Goal: Information Seeking & Learning: Learn about a topic

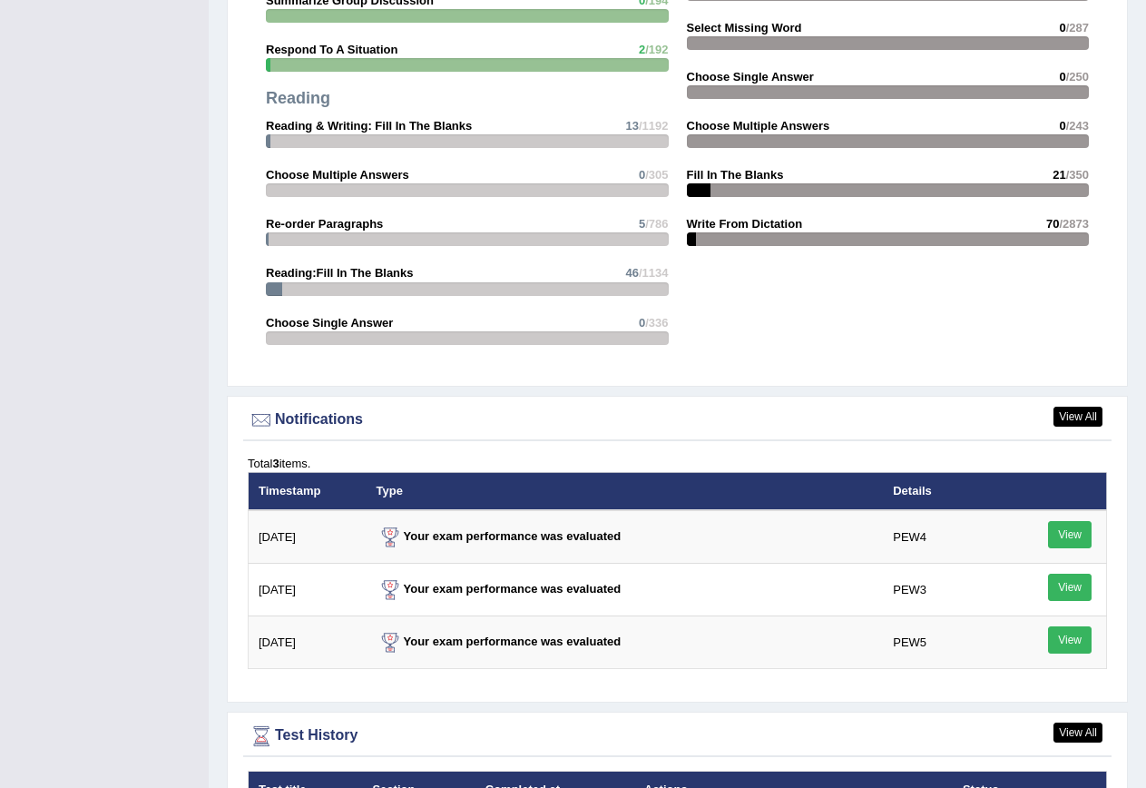
scroll to position [2178, 0]
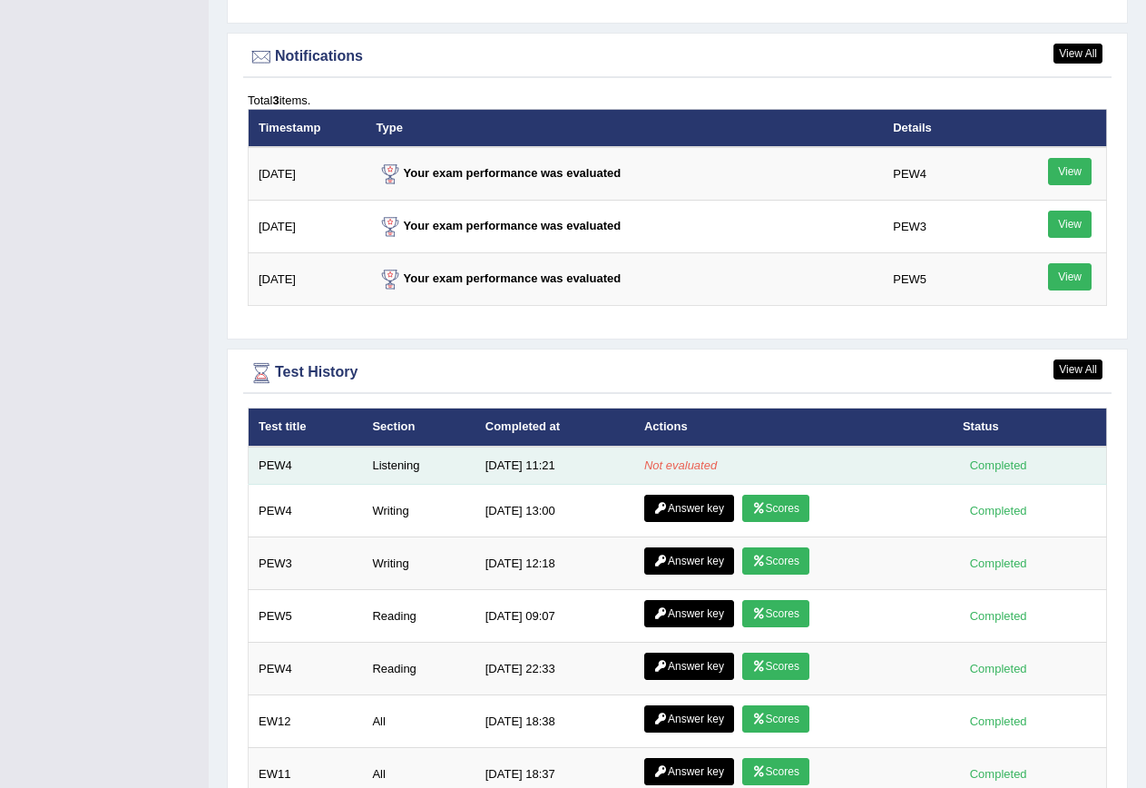
click at [842, 469] on td "Not evaluated" at bounding box center [793, 465] width 319 height 38
click at [386, 467] on td "Listening" at bounding box center [418, 465] width 113 height 38
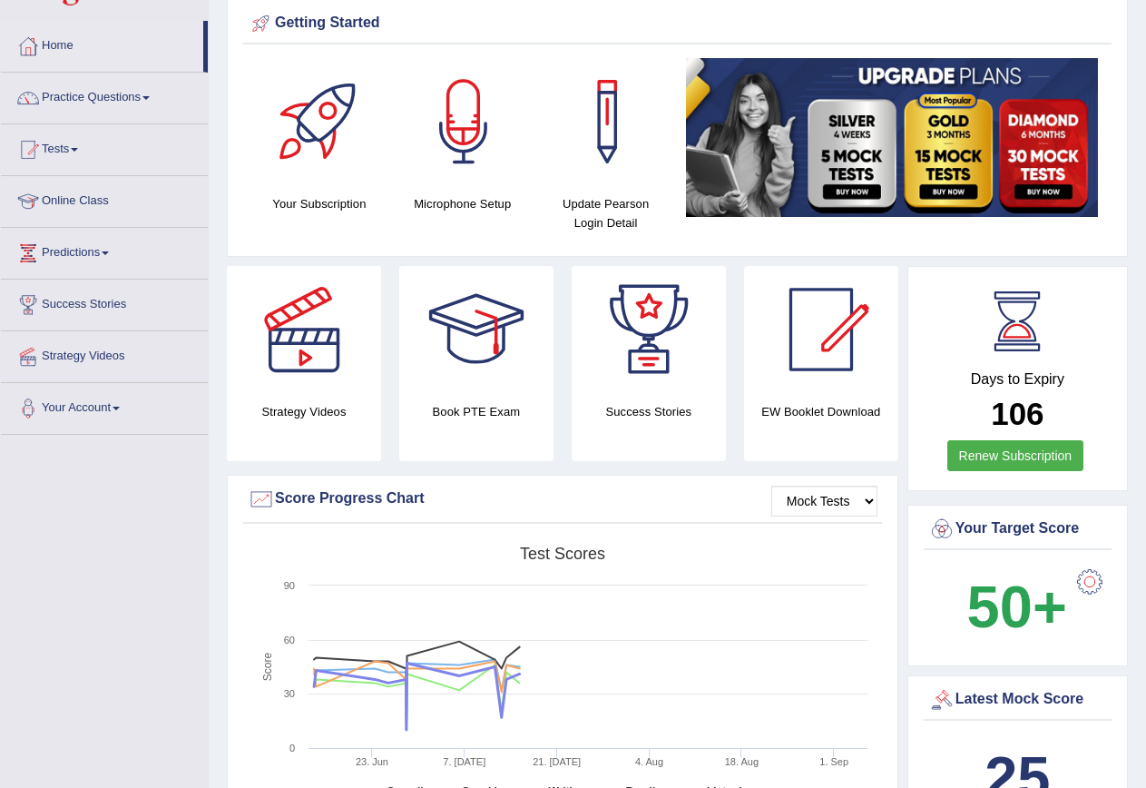
scroll to position [0, 0]
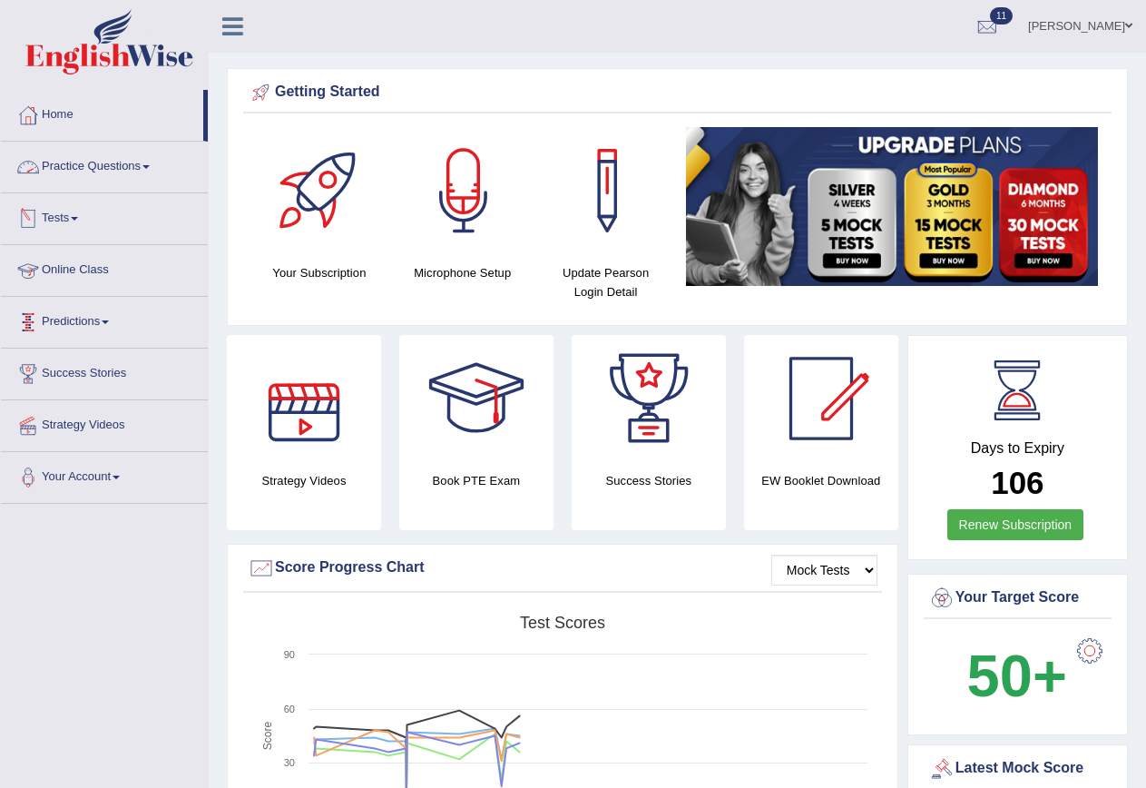
click at [74, 168] on link "Practice Questions" at bounding box center [104, 164] width 207 height 45
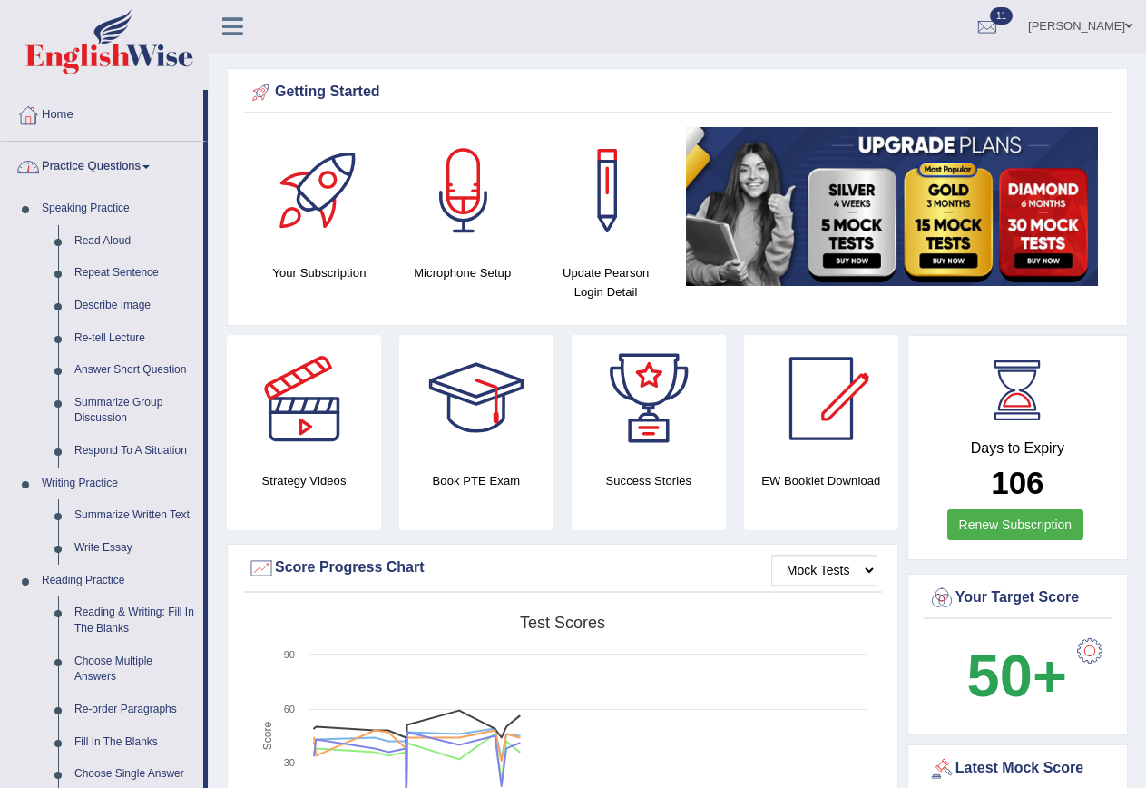
click at [86, 159] on link "Practice Questions" at bounding box center [102, 164] width 202 height 45
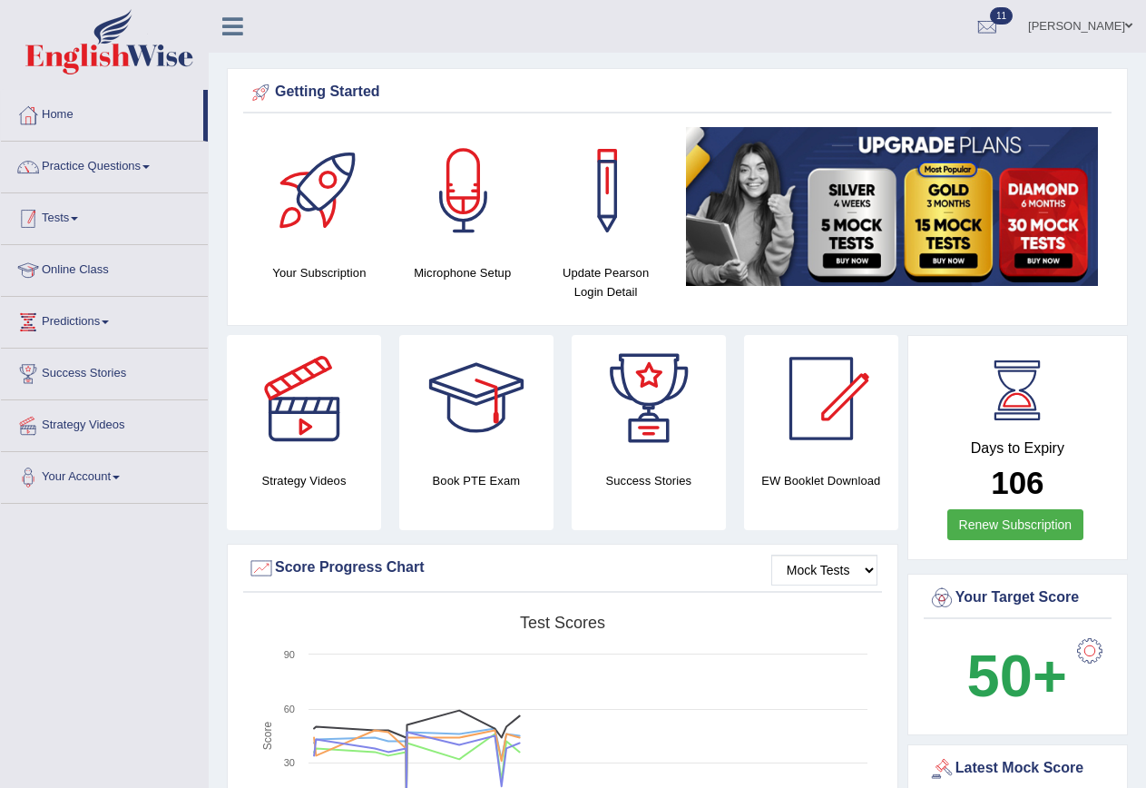
click at [65, 215] on link "Tests" at bounding box center [104, 215] width 207 height 45
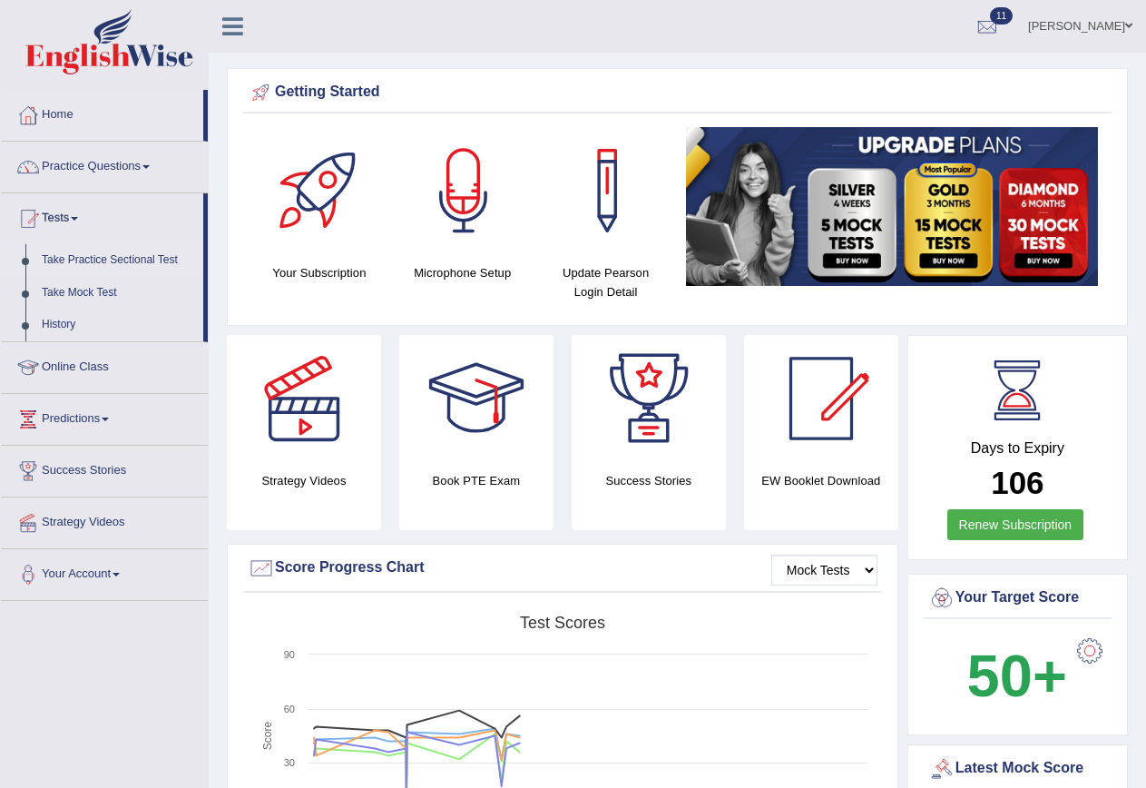
click at [91, 258] on link "Take Practice Sectional Test" at bounding box center [119, 260] width 170 height 33
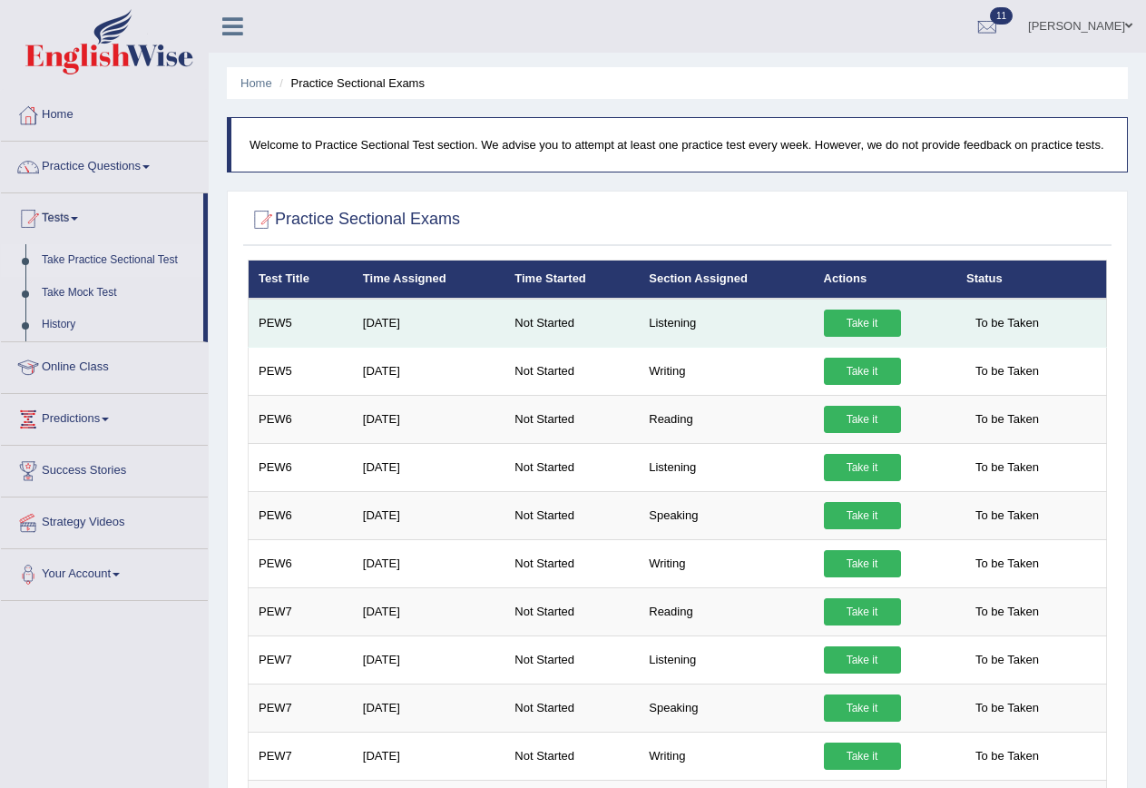
click at [856, 324] on link "Take it" at bounding box center [862, 322] width 77 height 27
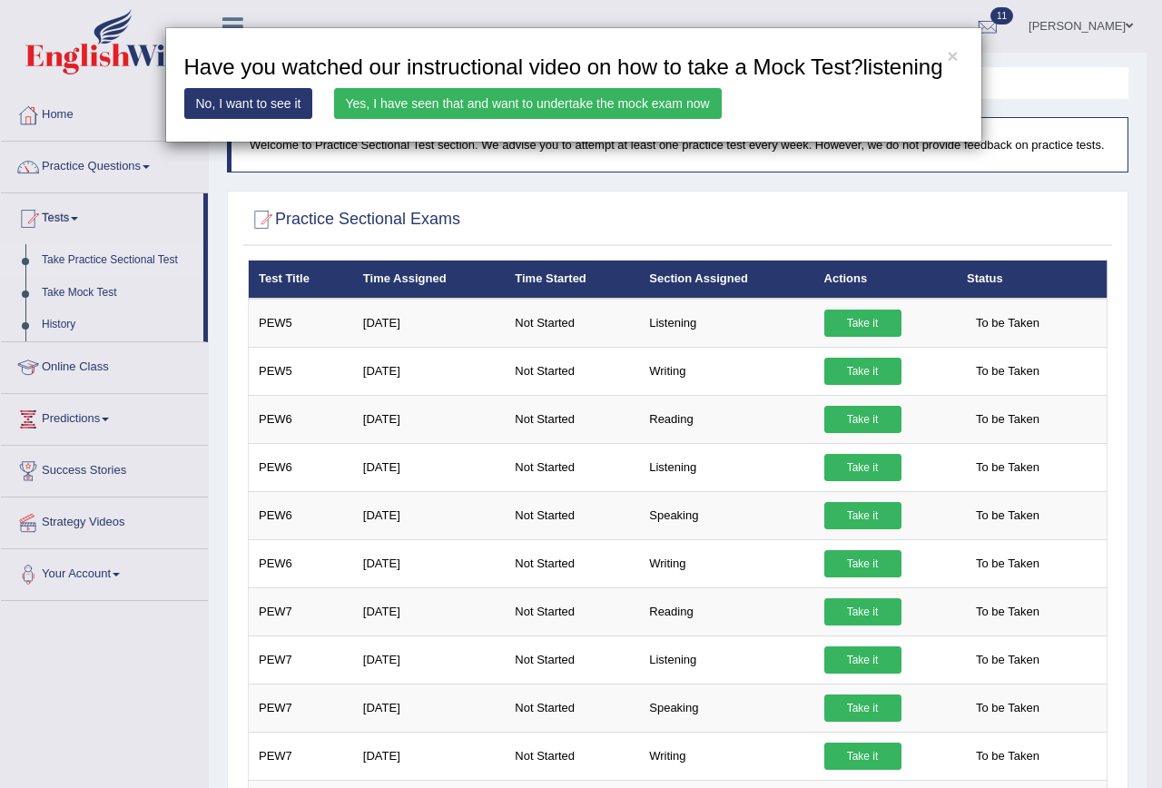
click at [464, 105] on link "Yes, I have seen that and want to undertake the mock exam now" at bounding box center [528, 103] width 388 height 31
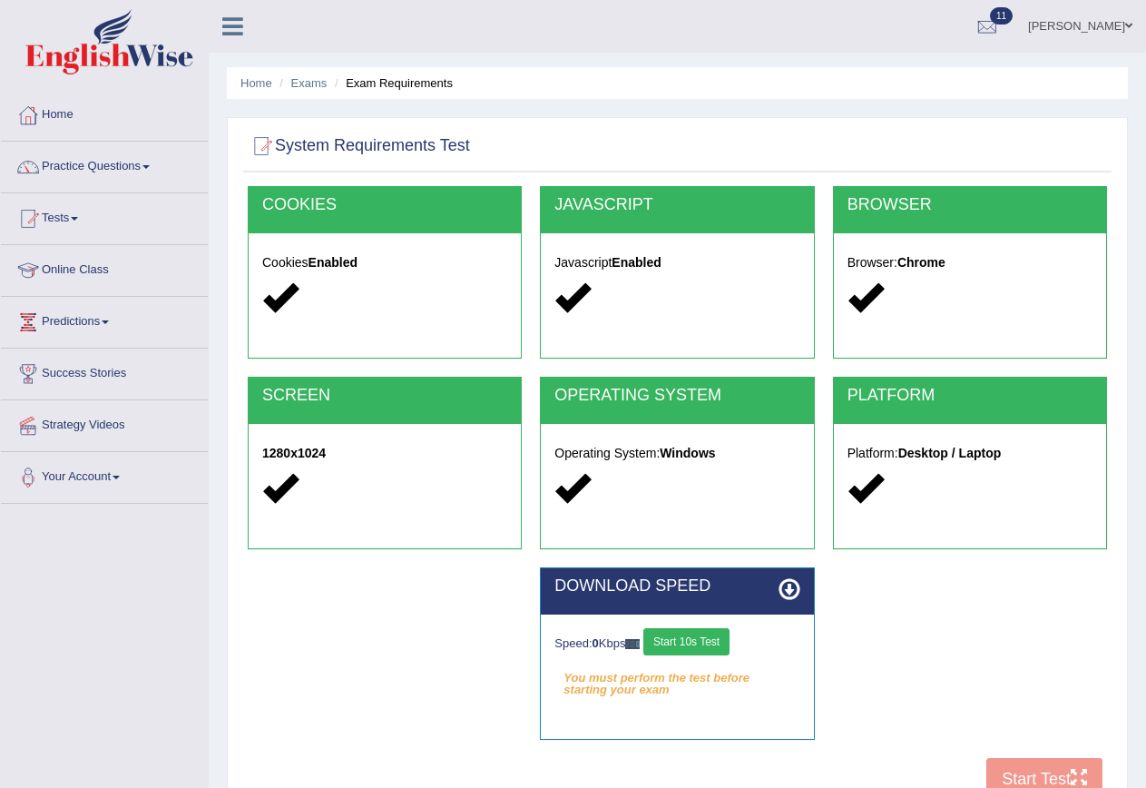
click at [706, 642] on button "Start 10s Test" at bounding box center [686, 641] width 86 height 27
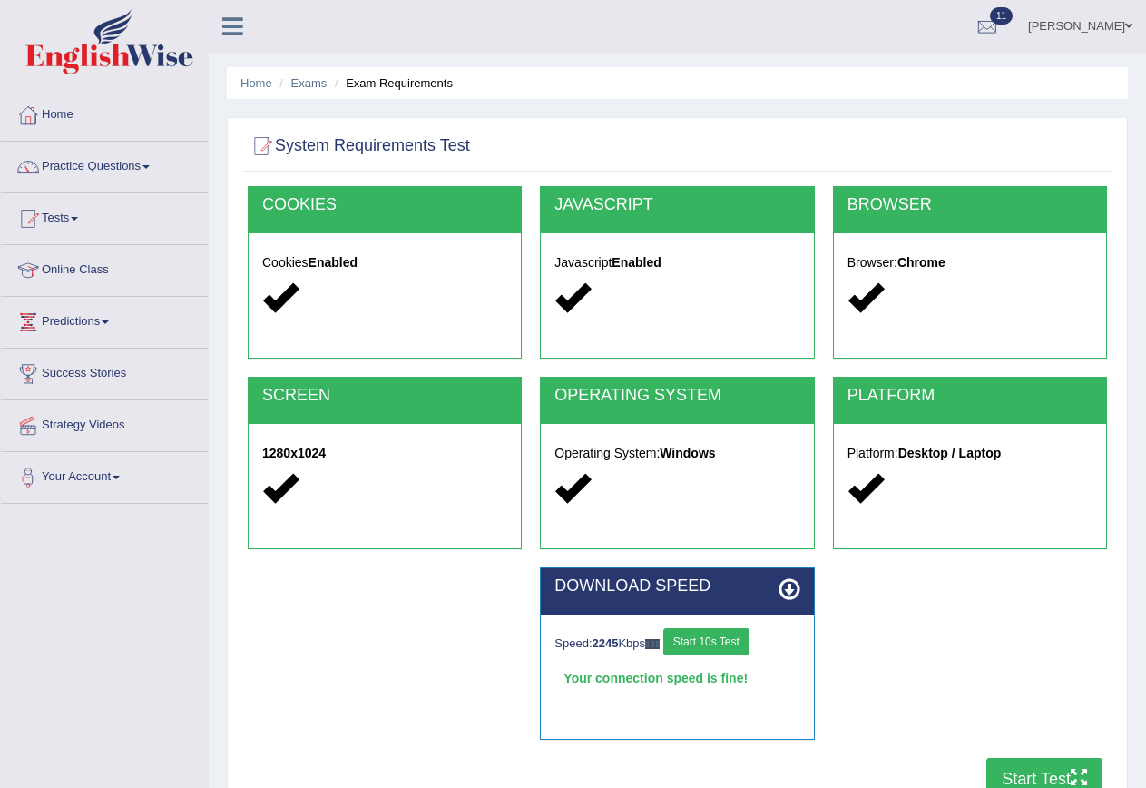
click at [1048, 769] on button "Start Test" at bounding box center [1044, 779] width 116 height 42
